Goal: Transaction & Acquisition: Purchase product/service

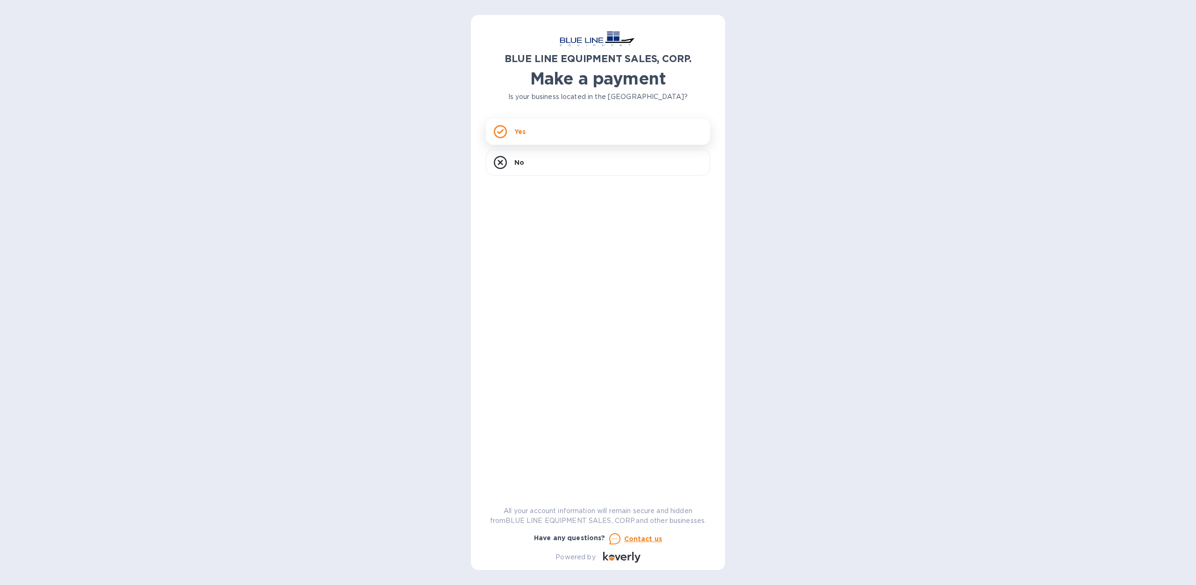
click at [525, 136] on div "Yes" at bounding box center [598, 132] width 224 height 26
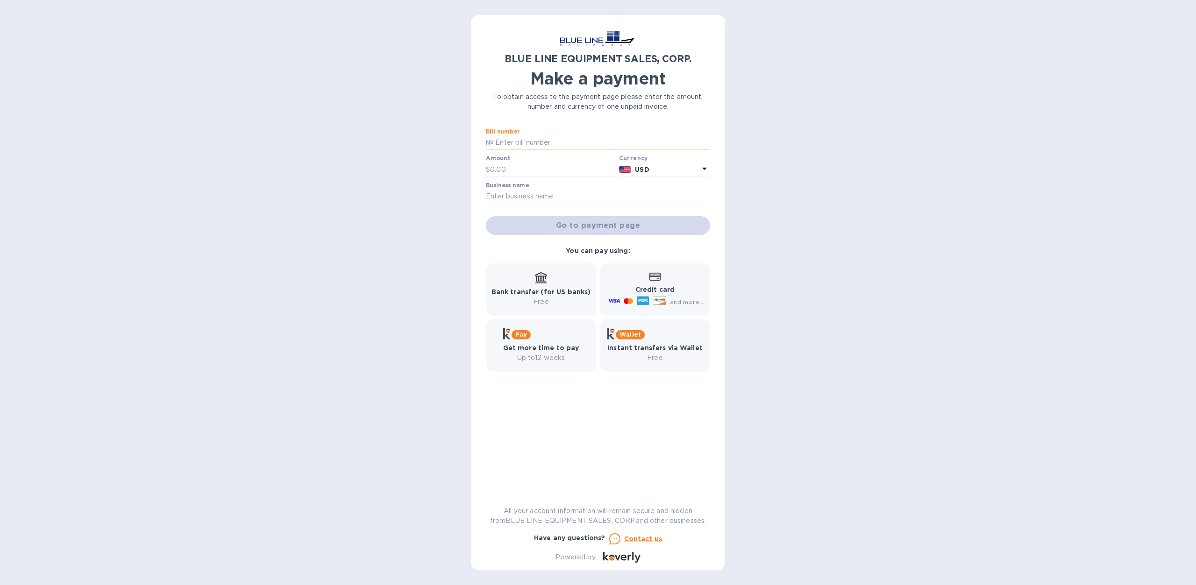
click at [523, 139] on input "text" at bounding box center [601, 143] width 217 height 14
click at [532, 142] on input "text" at bounding box center [601, 143] width 217 height 14
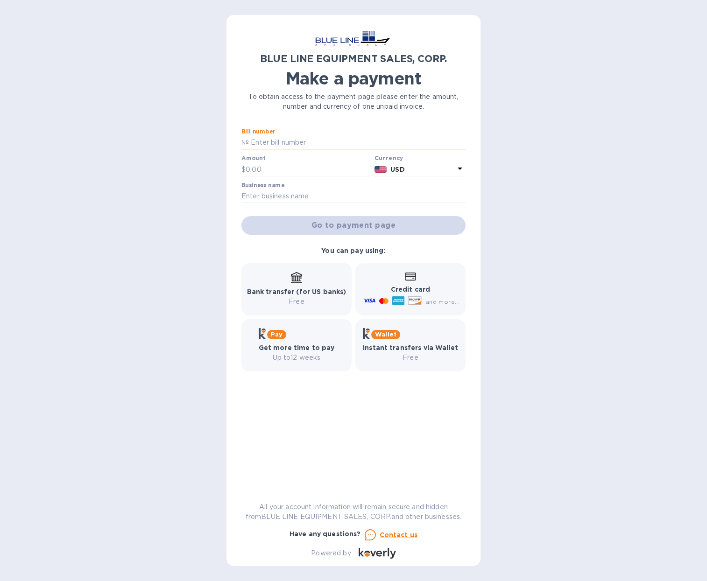
click at [296, 145] on input "text" at bounding box center [357, 143] width 217 height 14
click at [283, 142] on input "text" at bounding box center [357, 143] width 217 height 14
type input "43250806799"
type input "2,975"
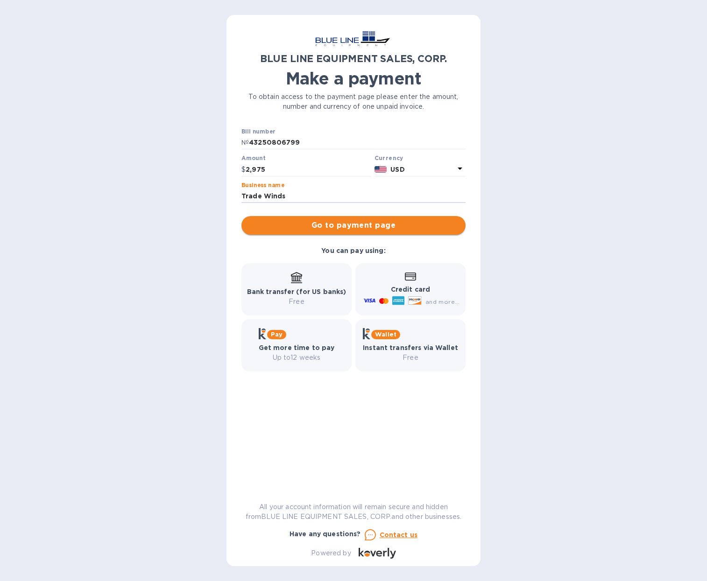
type input "Trade Winds"
drag, startPoint x: 352, startPoint y: 224, endPoint x: 373, endPoint y: 196, distance: 34.8
click at [372, 197] on div "Bill number № 43250806799 Amount $ 2,975 Currency USD Business name Trade Winds…" at bounding box center [354, 182] width 228 height 111
click at [350, 226] on span "Go to payment page" at bounding box center [353, 225] width 209 height 11
